Goal: Transaction & Acquisition: Obtain resource

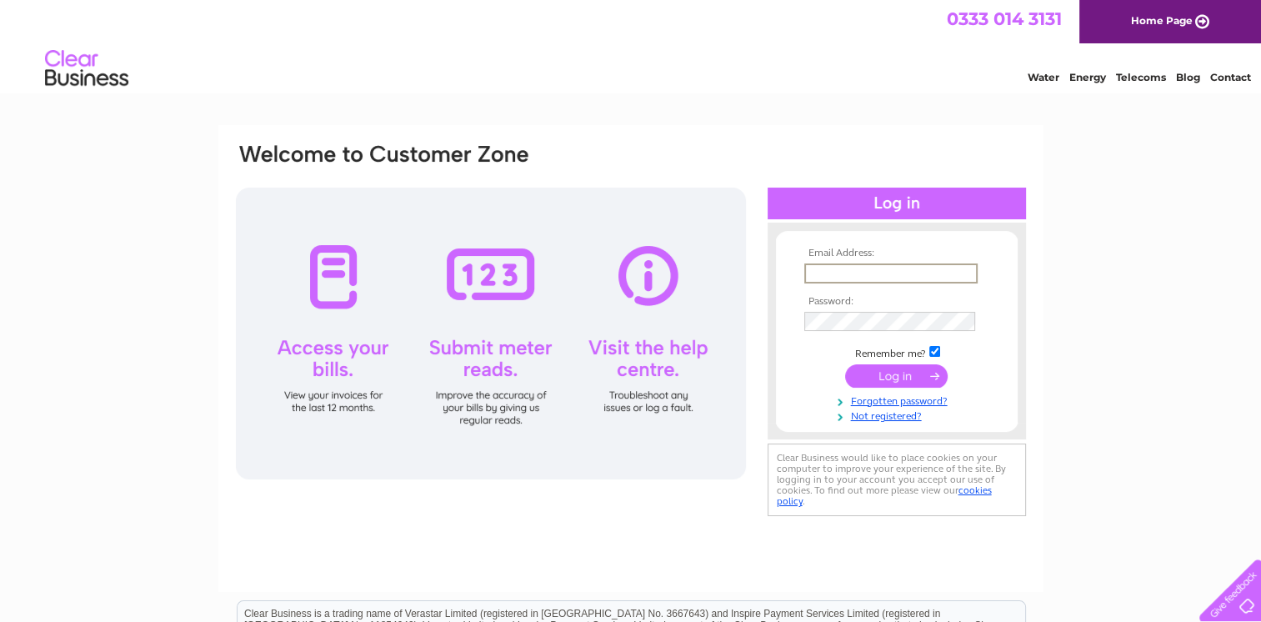
click at [840, 275] on input "text" at bounding box center [891, 273] width 173 height 20
paste input "kylie@advancedropeaccess.com"
type input "kylie@advancedropeaccess.com"
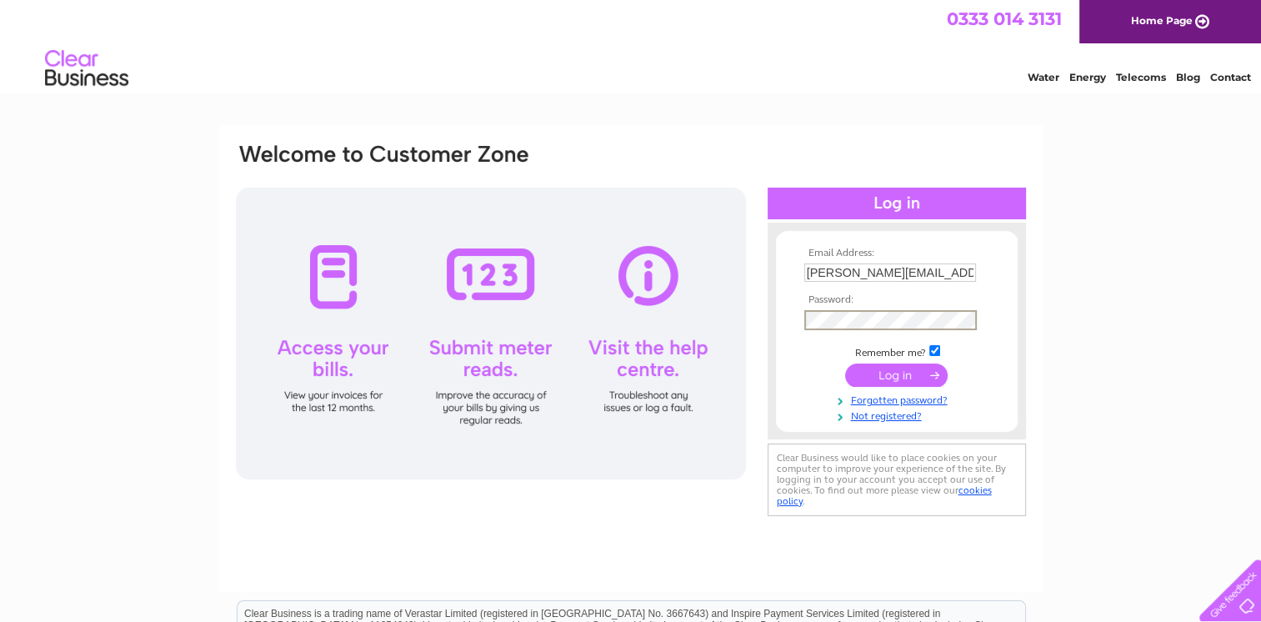
click at [887, 372] on input "submit" at bounding box center [896, 375] width 103 height 23
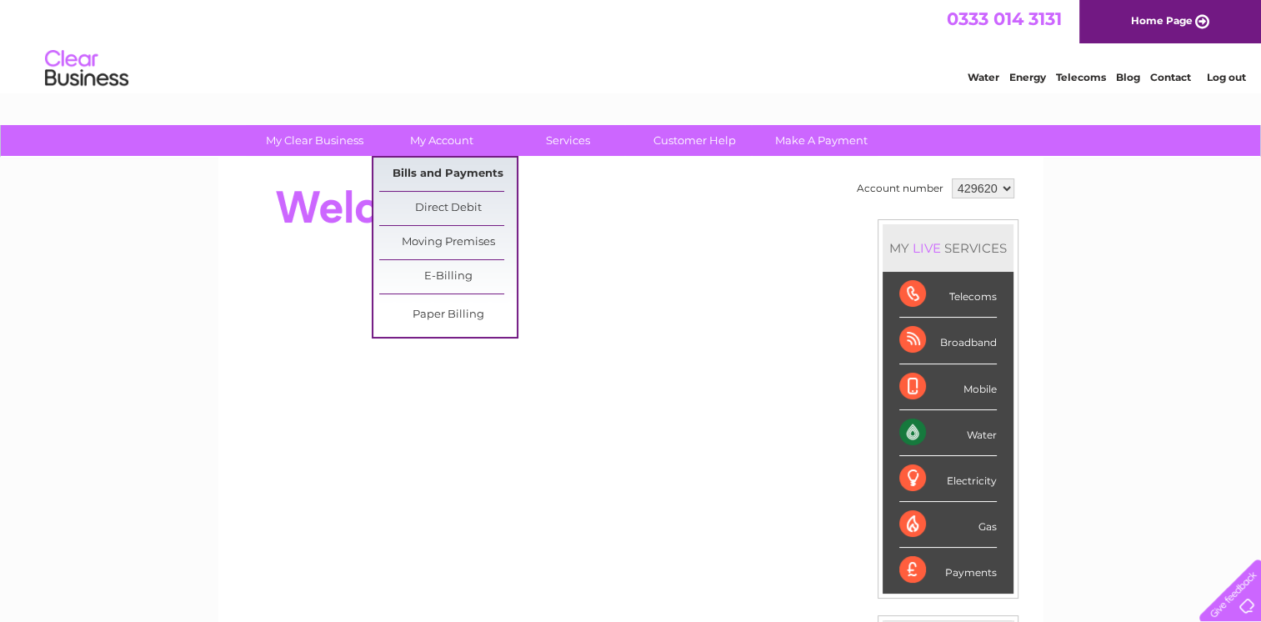
click at [440, 172] on link "Bills and Payments" at bounding box center [448, 174] width 138 height 33
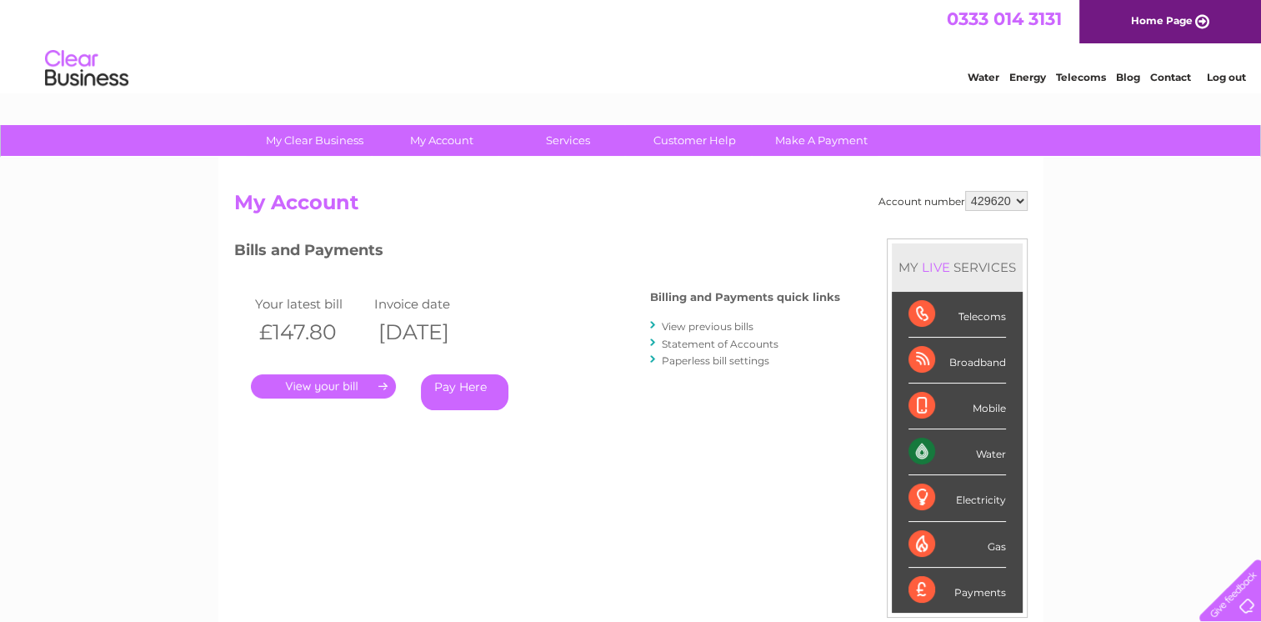
click at [338, 388] on link "." at bounding box center [323, 386] width 145 height 24
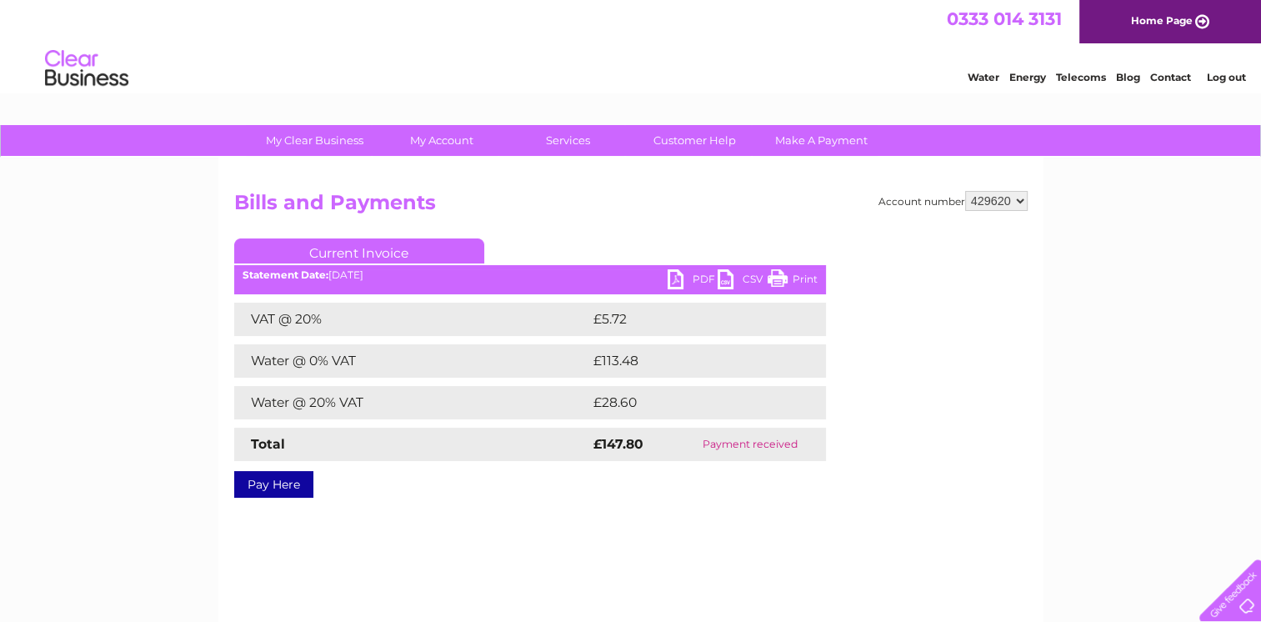
click at [707, 278] on link "PDF" at bounding box center [693, 281] width 50 height 24
click at [1211, 72] on link "Log out" at bounding box center [1225, 77] width 39 height 13
